Goal: Transaction & Acquisition: Purchase product/service

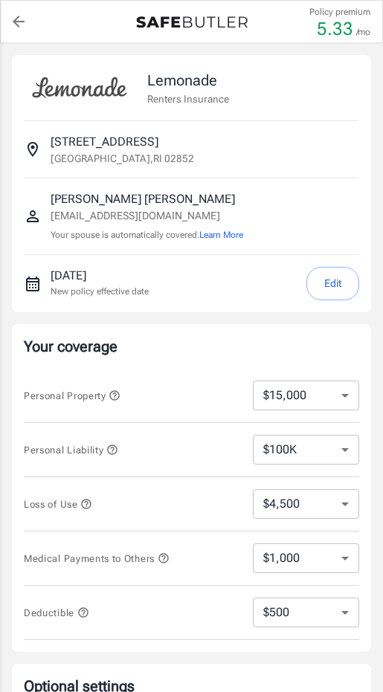
select select "15000"
select select "500"
click at [339, 277] on button "Edit" at bounding box center [332, 283] width 53 height 33
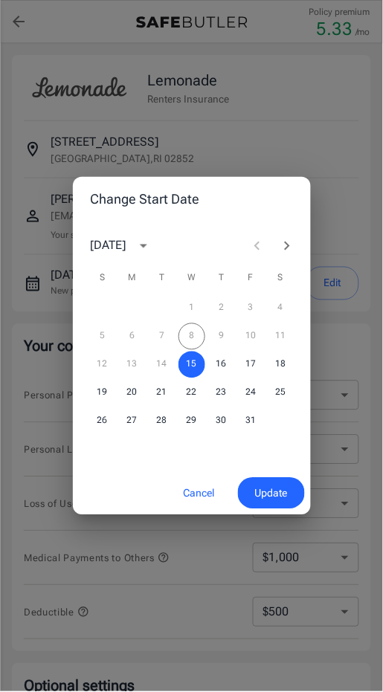
click at [195, 341] on div "5 6 7 8 9 10 11" at bounding box center [192, 337] width 238 height 27
click at [190, 330] on div "5 6 7 8 9 10 11" at bounding box center [192, 337] width 238 height 27
click at [226, 334] on div "5 6 7 8 9 10 11" at bounding box center [192, 337] width 238 height 27
click at [241, 330] on div "5 6 7 8 9 10 11" at bounding box center [192, 337] width 238 height 27
click at [274, 239] on button "Next month" at bounding box center [287, 246] width 30 height 30
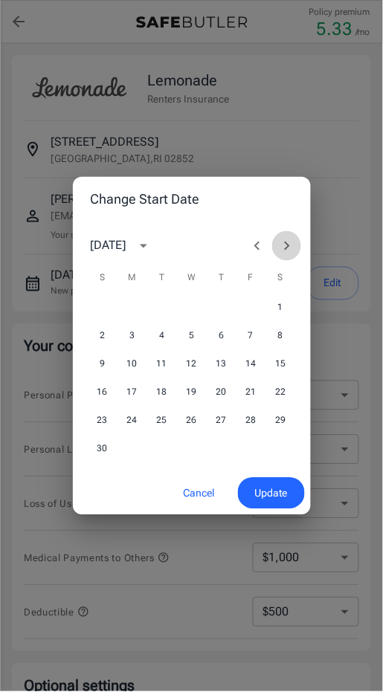
click at [298, 245] on button "Next month" at bounding box center [287, 246] width 30 height 30
click at [248, 251] on icon "Previous month" at bounding box center [257, 246] width 18 height 18
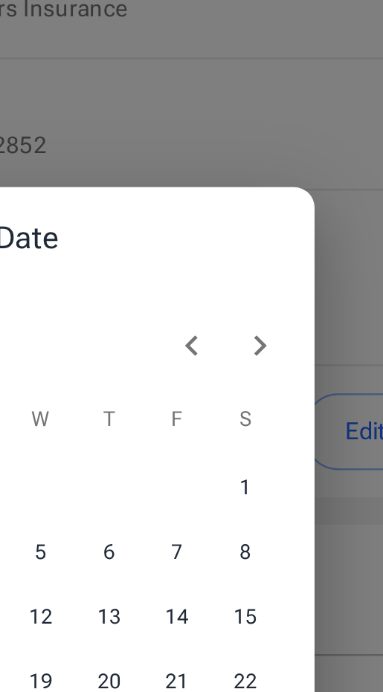
click at [258, 240] on icon "Previous month" at bounding box center [257, 246] width 18 height 18
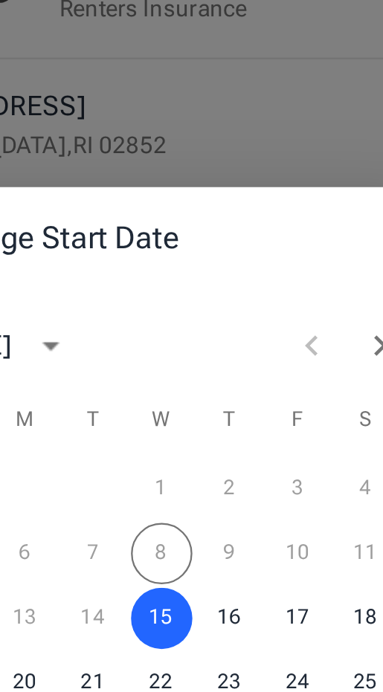
click at [196, 333] on div "5 6 7 8 9 10 11" at bounding box center [192, 337] width 238 height 27
click at [152, 242] on icon "calendar view is open, switch to year view" at bounding box center [144, 246] width 18 height 18
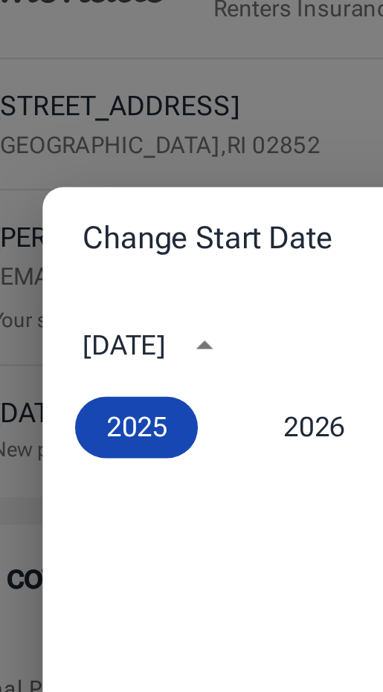
click at [112, 280] on button "2025" at bounding box center [114, 282] width 54 height 27
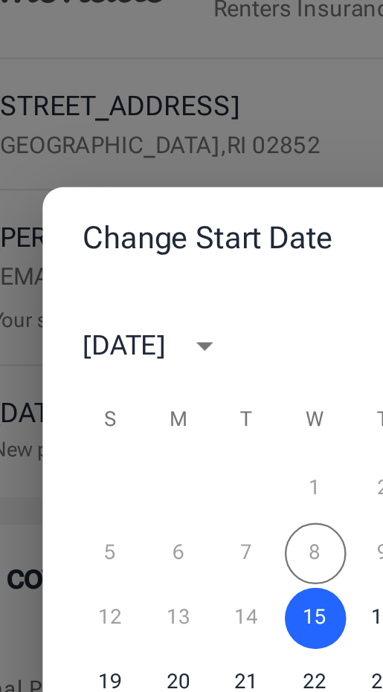
click at [161, 363] on div "12 13 14 15 16 17 18" at bounding box center [192, 365] width 238 height 27
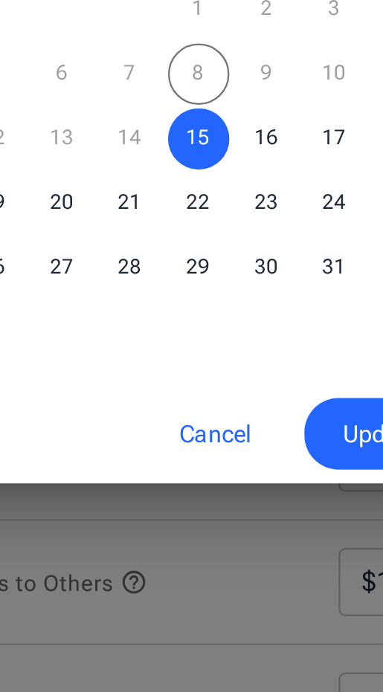
click at [259, 492] on span "Update" at bounding box center [271, 494] width 33 height 19
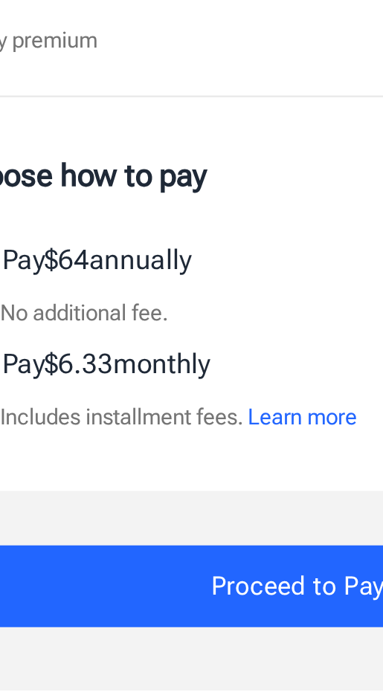
scroll to position [550, 0]
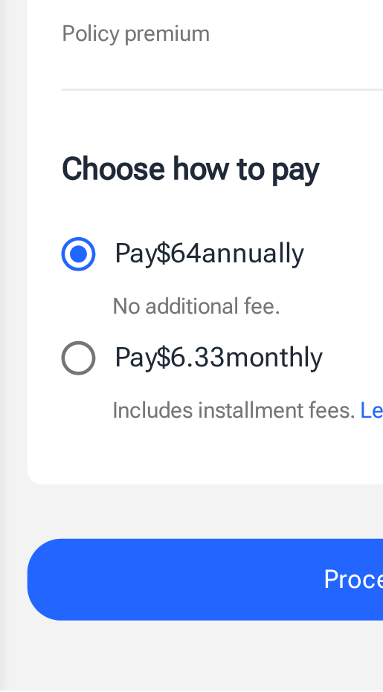
click at [39, 547] on input "Pay $6.33 monthly" at bounding box center [34, 547] width 31 height 31
radio input "true"
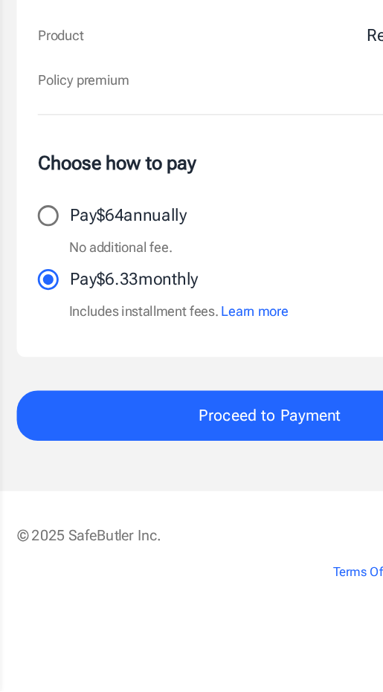
scroll to position [702, 0]
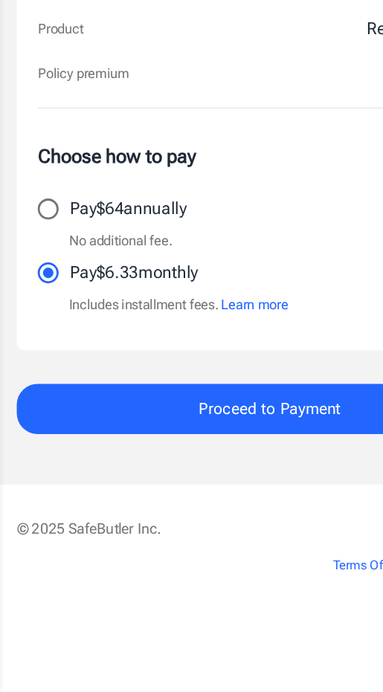
click at [155, 494] on span "Proceed to Payment" at bounding box center [191, 492] width 101 height 19
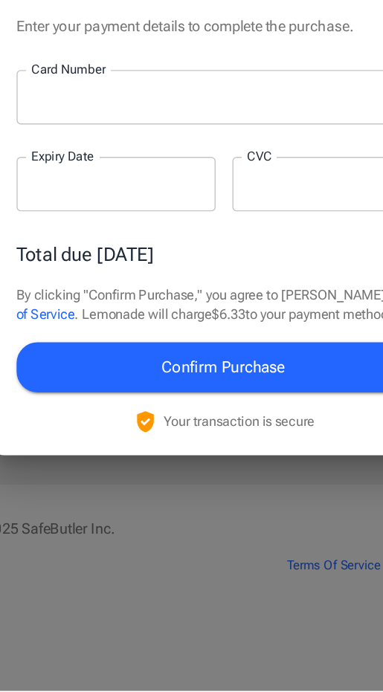
click at [193, 263] on div at bounding box center [175, 270] width 260 height 39
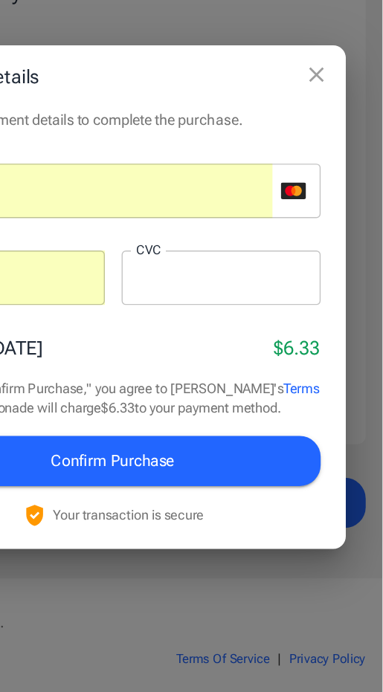
click at [291, 453] on button "Confirm Purchase" at bounding box center [192, 463] width 295 height 36
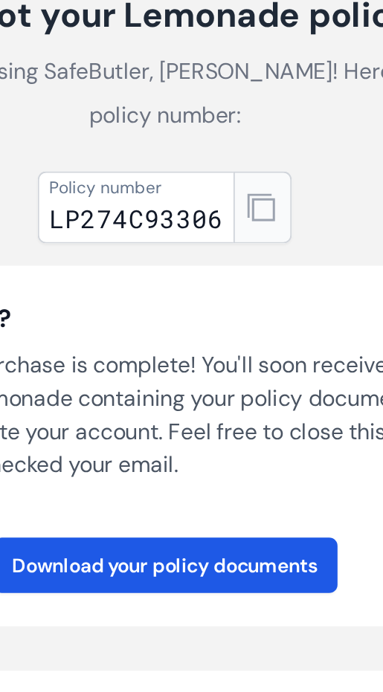
click at [240, 237] on icon "button" at bounding box center [243, 244] width 15 height 15
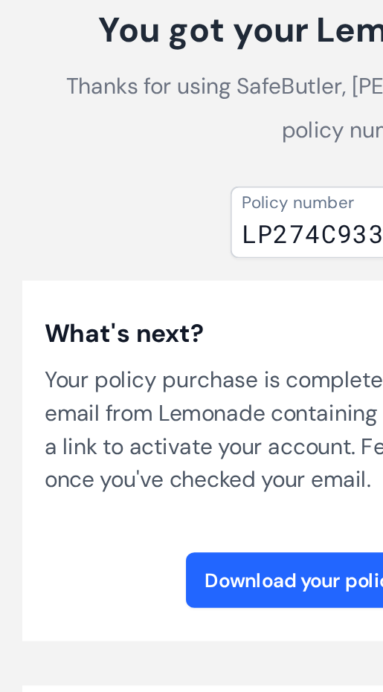
click at [148, 421] on link "Download your policy documents" at bounding box center [192, 436] width 184 height 30
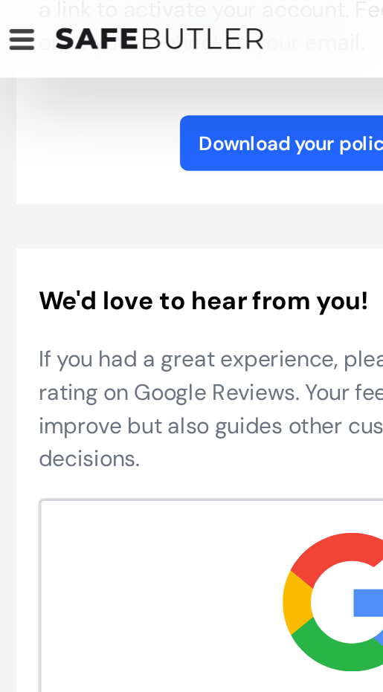
scroll to position [355, 0]
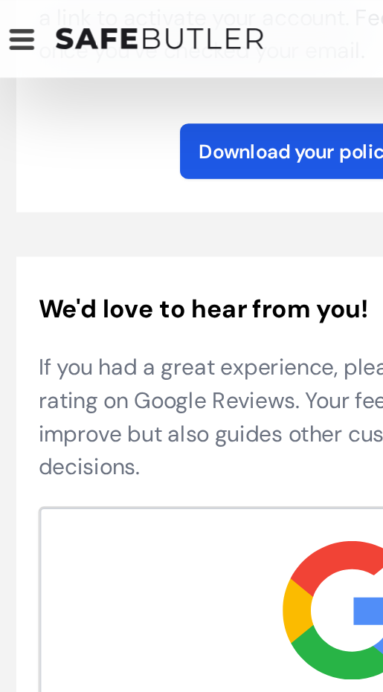
click at [17, 25] on icon at bounding box center [14, 26] width 13 height 2
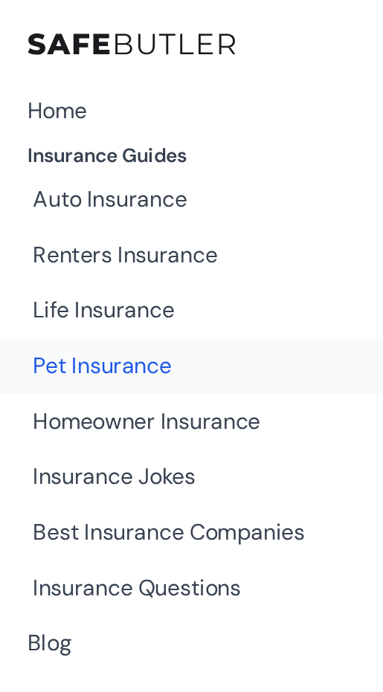
click at [86, 192] on link "Pet Insurance" at bounding box center [119, 196] width 238 height 30
